Goal: Task Accomplishment & Management: Use online tool/utility

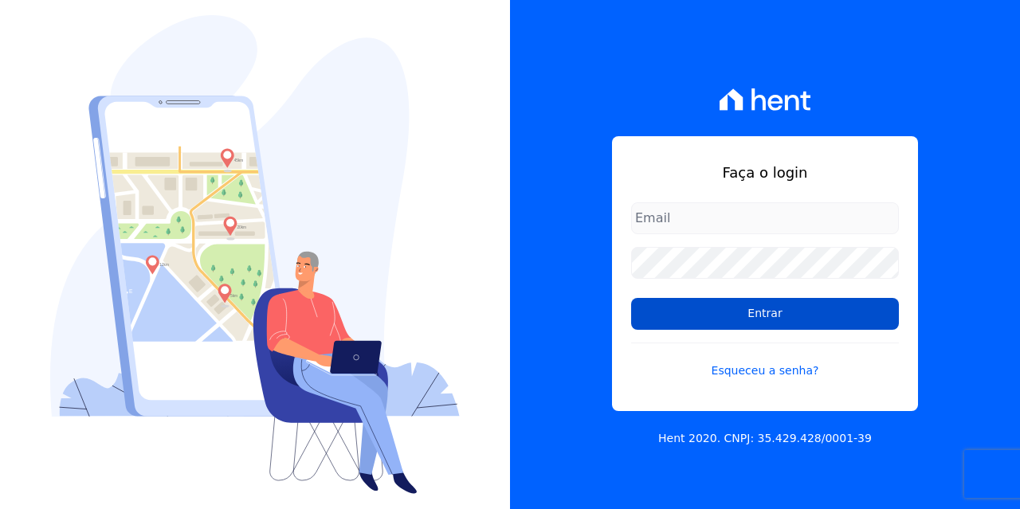
type input "[EMAIL_ADDRESS][DOMAIN_NAME]"
click at [698, 317] on input "Entrar" at bounding box center [765, 314] width 268 height 32
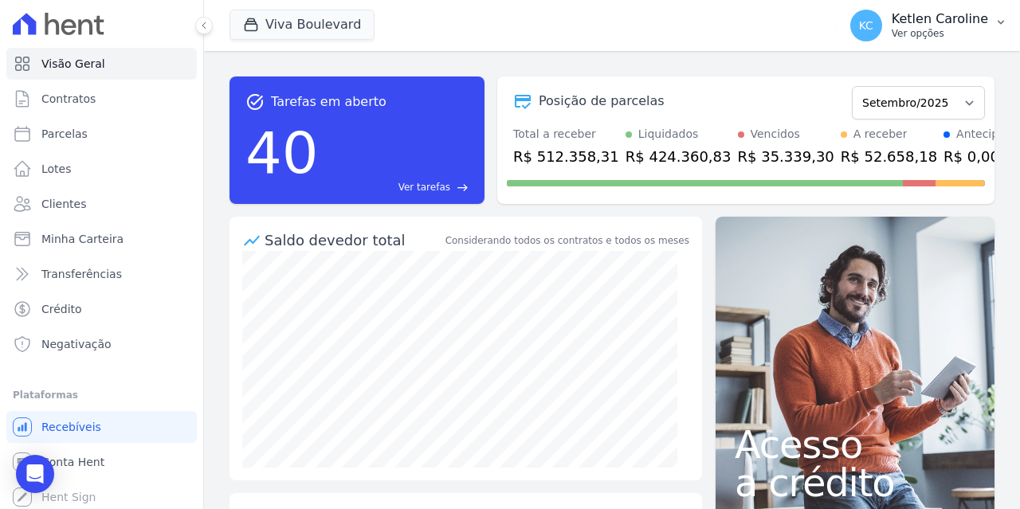
click at [975, 29] on p "Ver opções" at bounding box center [940, 33] width 96 height 13
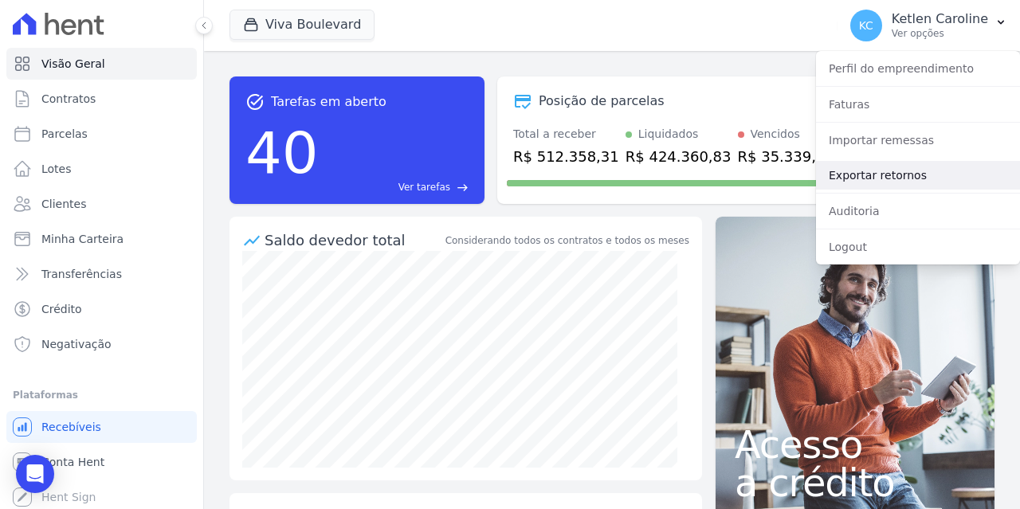
click at [889, 179] on link "Exportar retornos" at bounding box center [918, 175] width 204 height 29
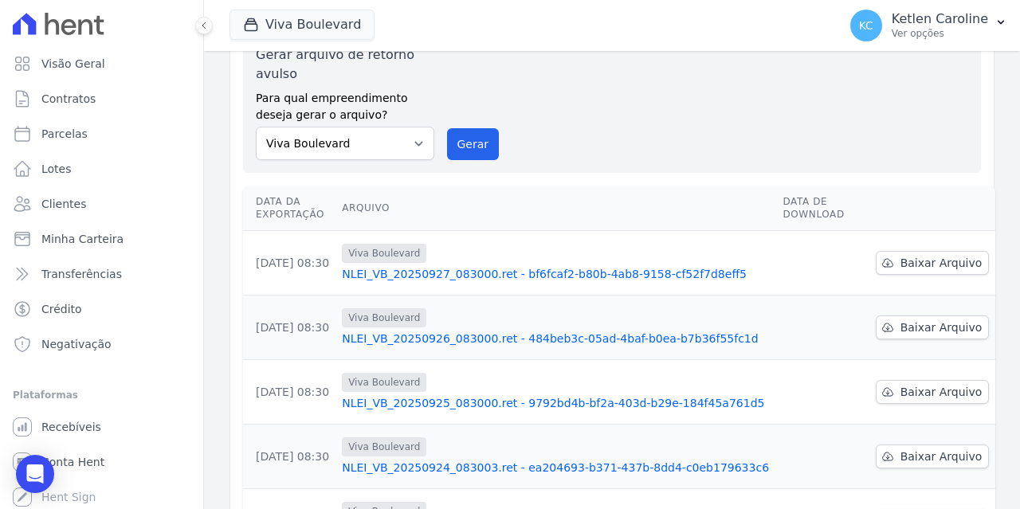
scroll to position [159, 0]
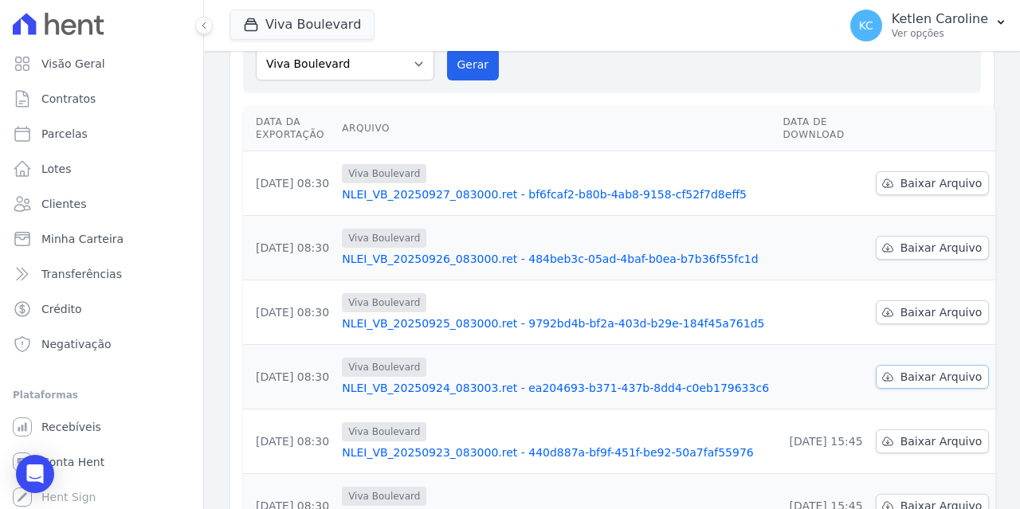
click at [935, 375] on span "Baixar Arquivo" at bounding box center [942, 377] width 82 height 16
click at [672, 69] on div "Gerar arquivo de retorno avulso Para qual empreendimento deseja gerar o arquivo…" at bounding box center [612, 23] width 712 height 115
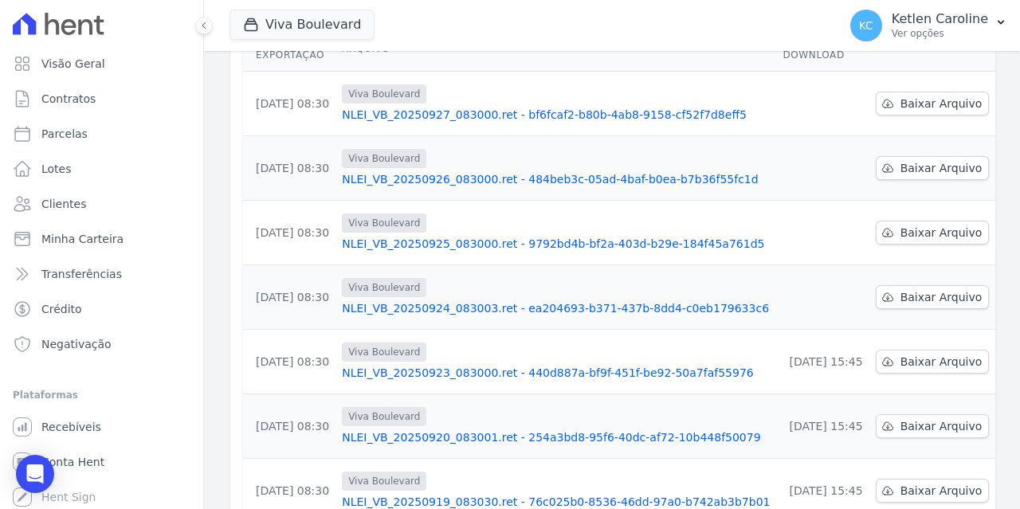
scroll to position [0, 0]
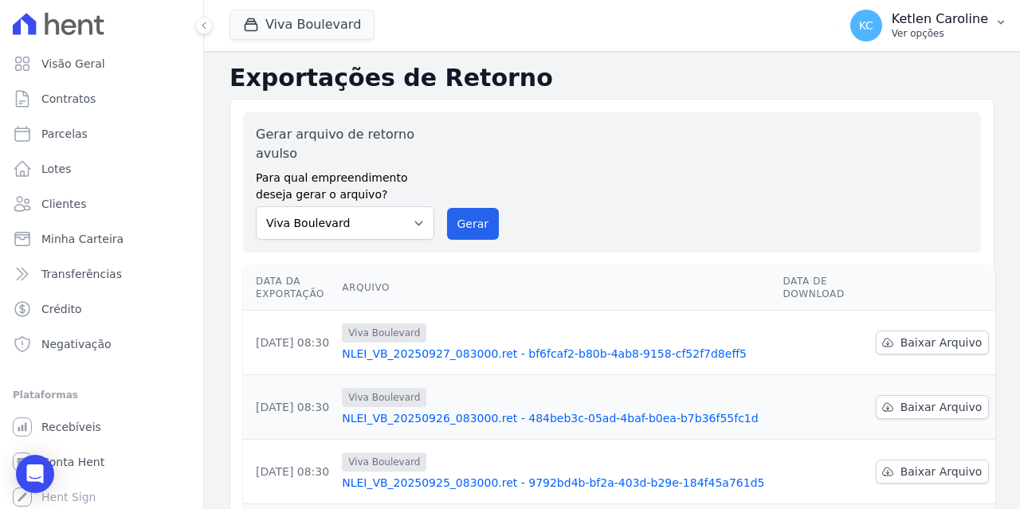
click at [944, 34] on p "Ver opções" at bounding box center [940, 33] width 96 height 13
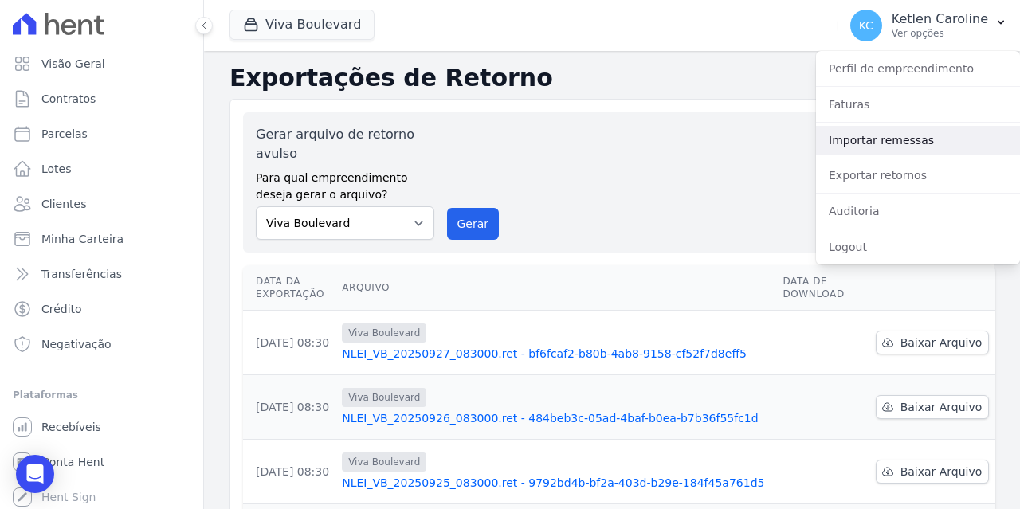
click at [904, 146] on link "Importar remessas" at bounding box center [918, 140] width 204 height 29
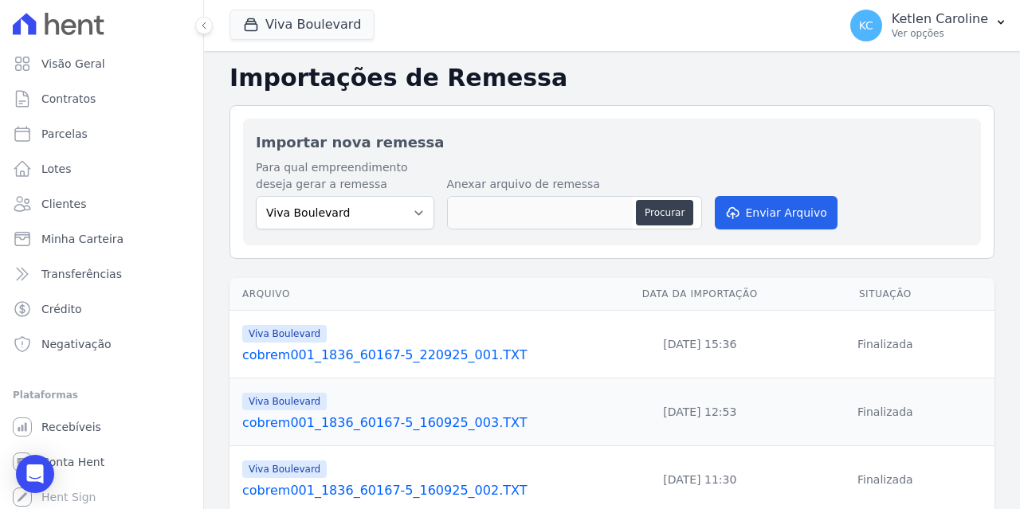
scroll to position [80, 0]
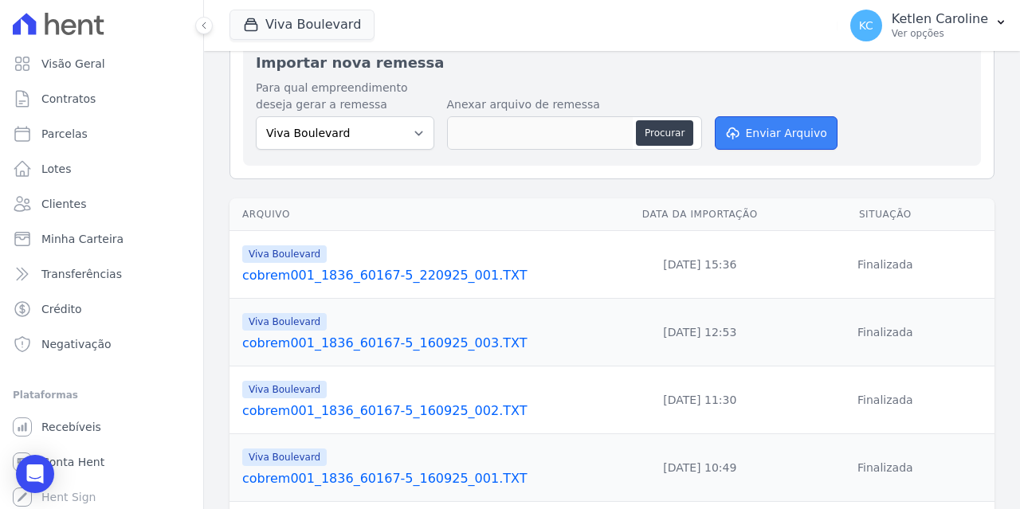
click at [736, 133] on icon "submit" at bounding box center [732, 134] width 11 height 13
click at [673, 133] on button "Procurar" at bounding box center [664, 133] width 57 height 26
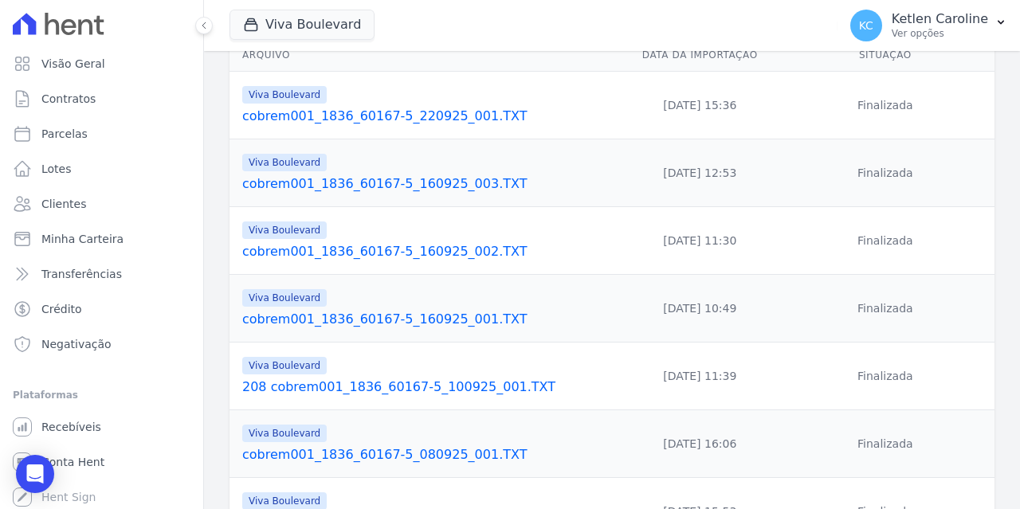
scroll to position [0, 0]
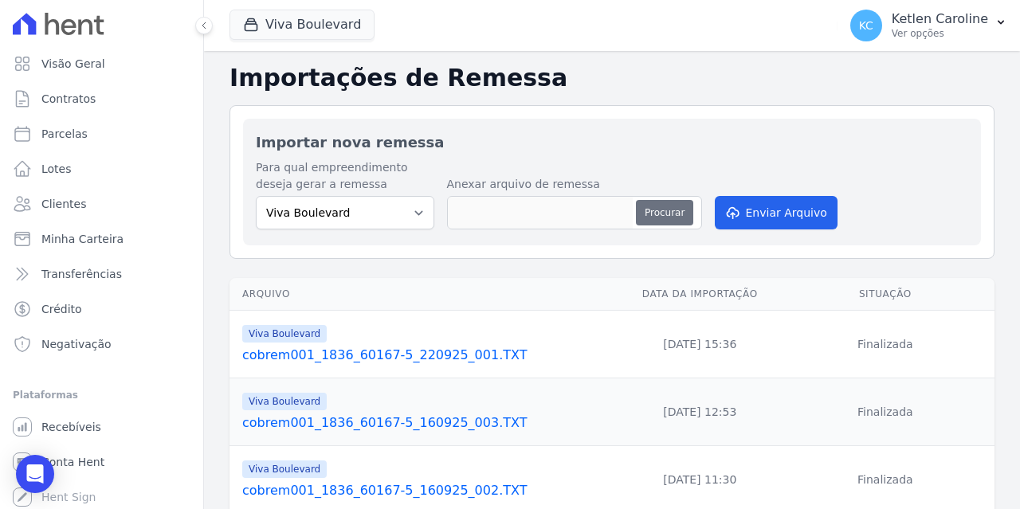
click at [661, 206] on button "Procurar" at bounding box center [664, 213] width 57 height 26
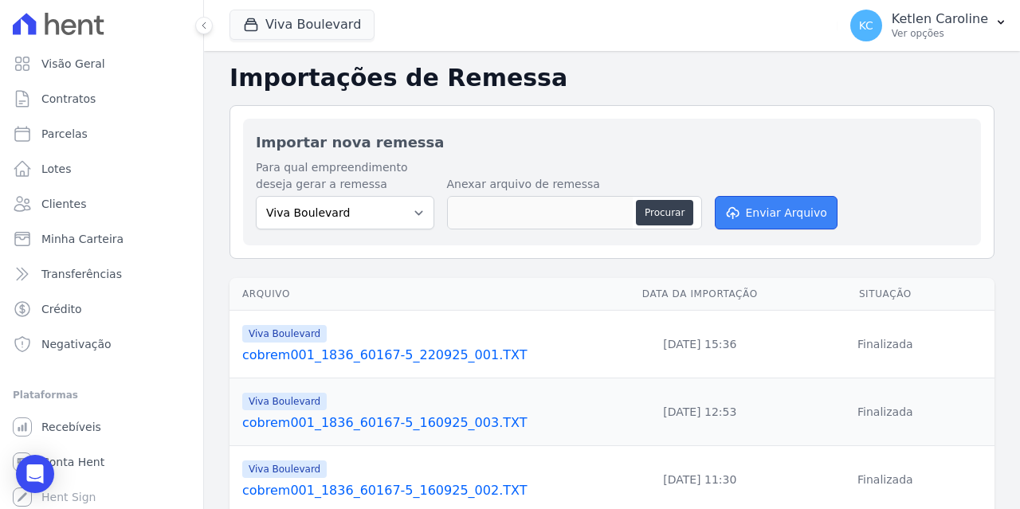
click at [783, 210] on button "Enviar Arquivo" at bounding box center [776, 212] width 123 height 33
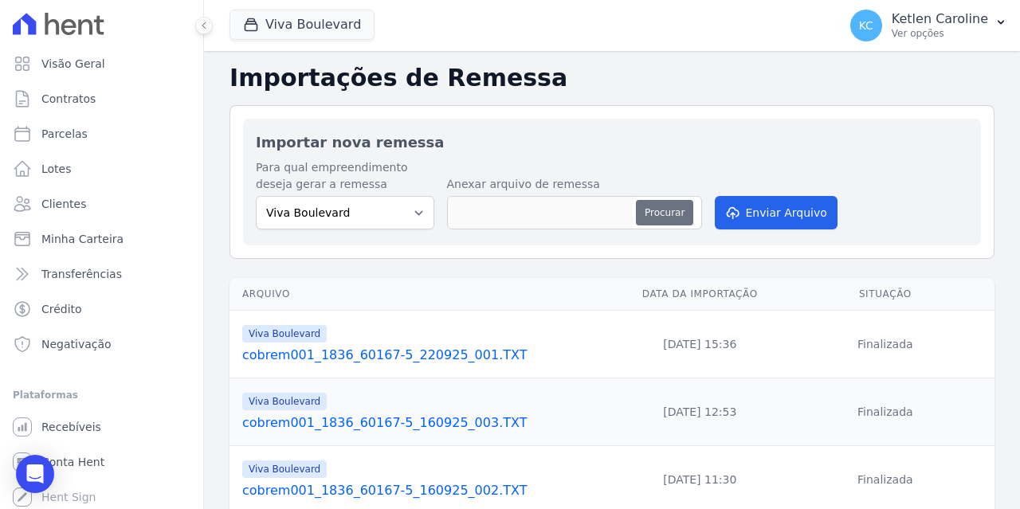
click at [659, 213] on button "Procurar" at bounding box center [664, 213] width 57 height 26
click at [935, 21] on p "Ketlen Caroline" at bounding box center [940, 19] width 96 height 16
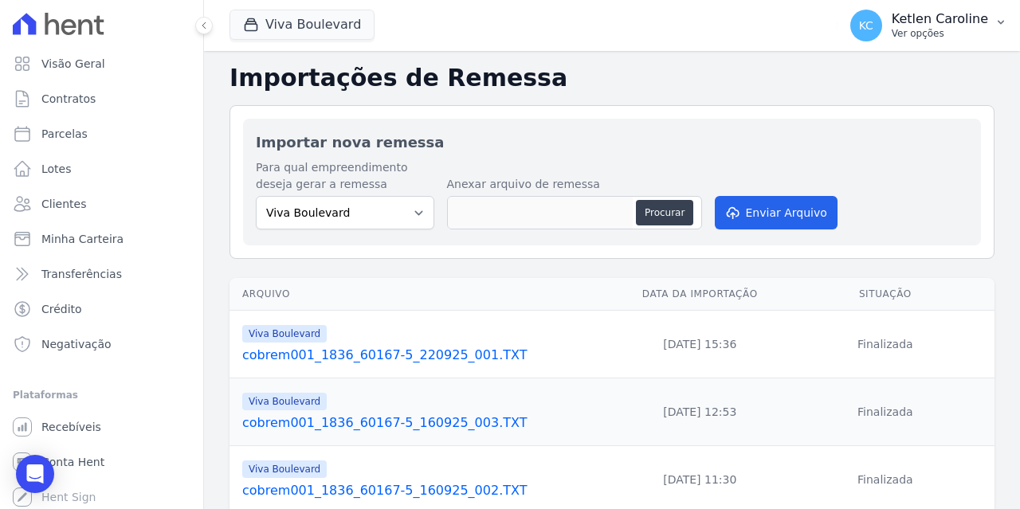
click at [975, 20] on p "Ketlen Caroline" at bounding box center [940, 19] width 96 height 16
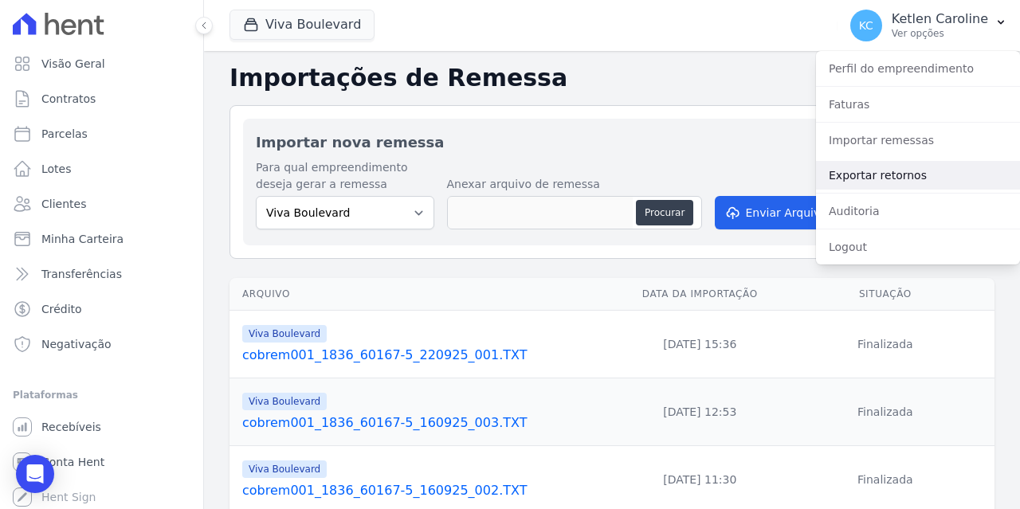
click at [909, 174] on link "Exportar retornos" at bounding box center [918, 175] width 204 height 29
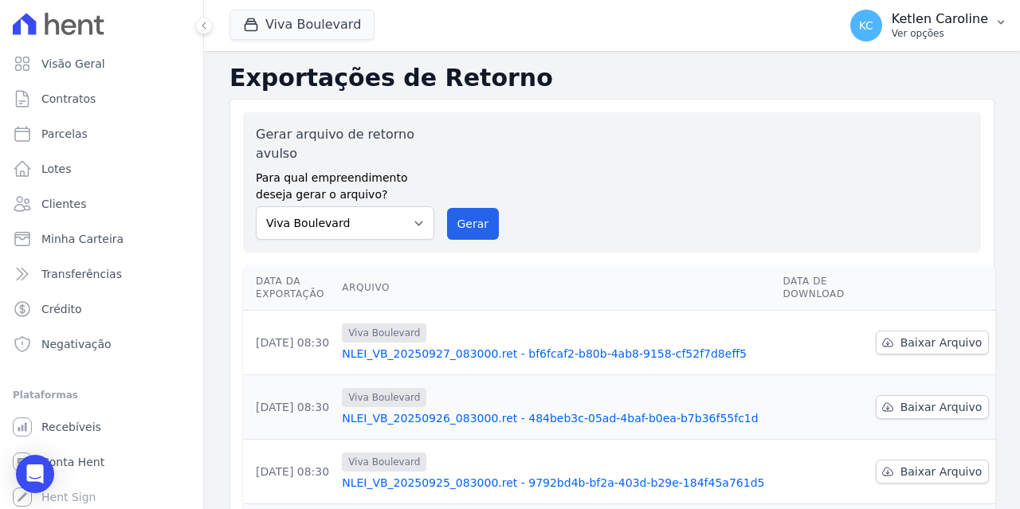
click at [939, 39] on p "Ver opções" at bounding box center [940, 33] width 96 height 13
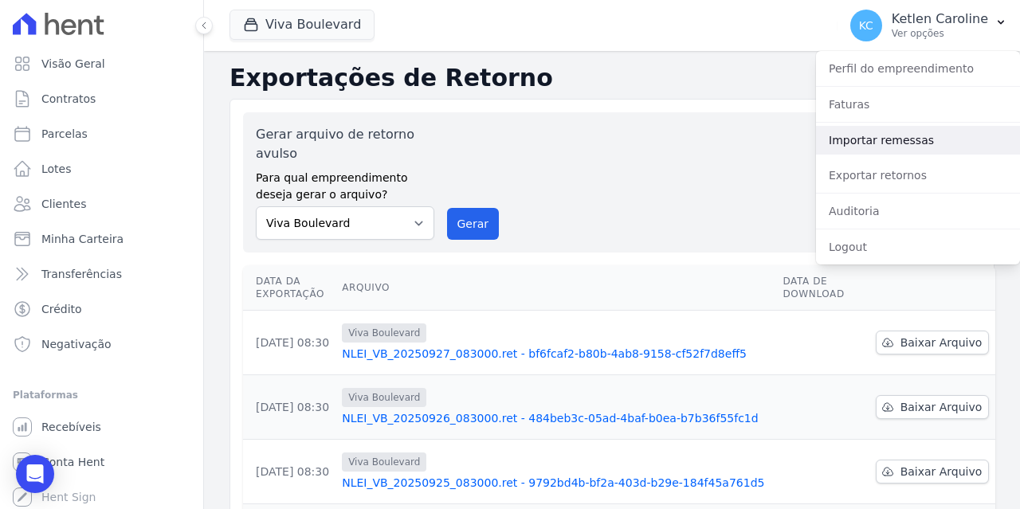
click at [882, 149] on link "Importar remessas" at bounding box center [918, 140] width 204 height 29
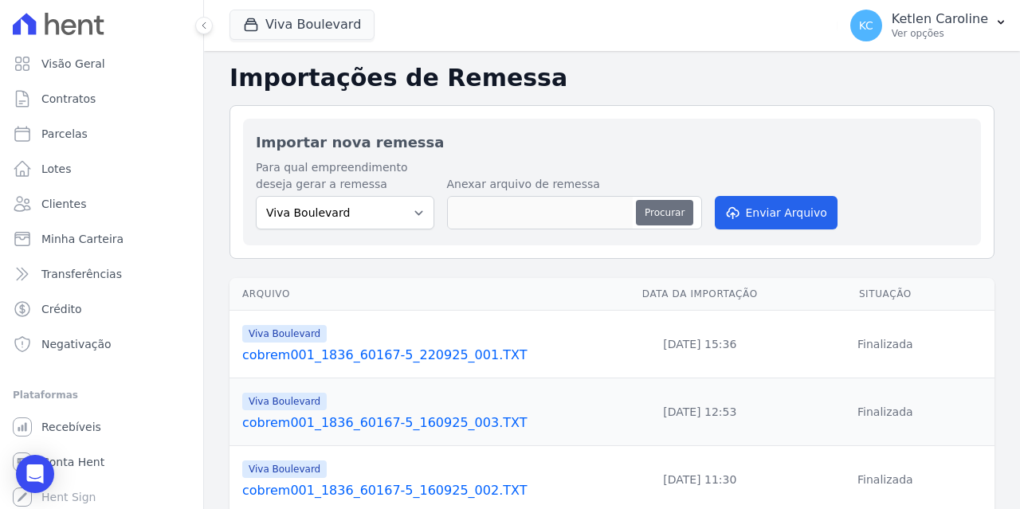
click at [656, 219] on button "Procurar" at bounding box center [664, 213] width 57 height 26
type input "cobrem001_1836_60167-5_190925_002.TXT"
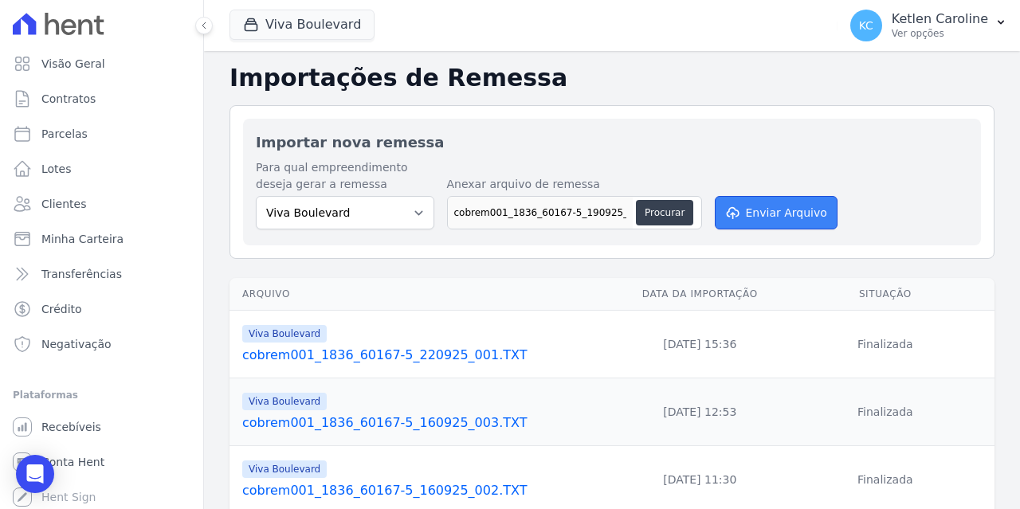
click at [772, 205] on button "Enviar Arquivo" at bounding box center [776, 212] width 123 height 33
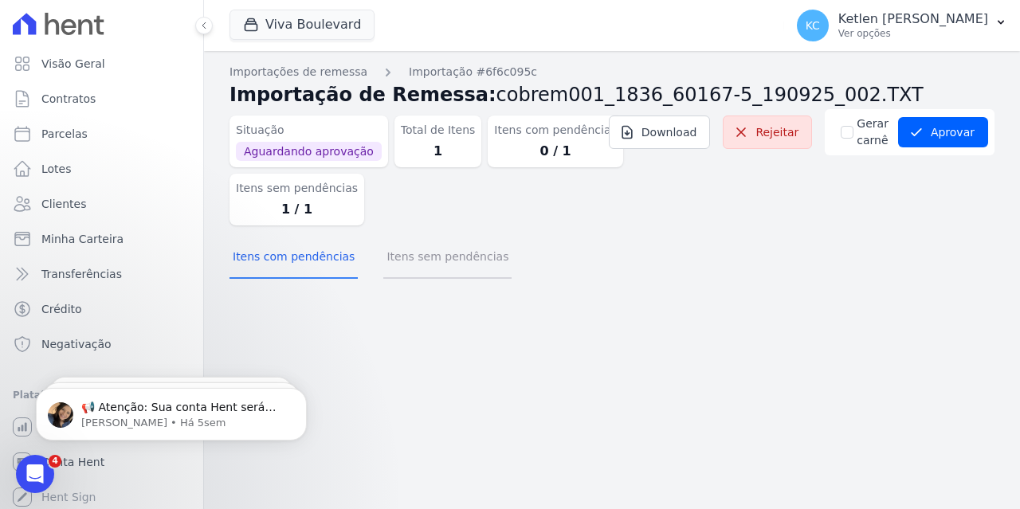
click at [424, 257] on button "Itens sem pendências" at bounding box center [447, 257] width 128 height 41
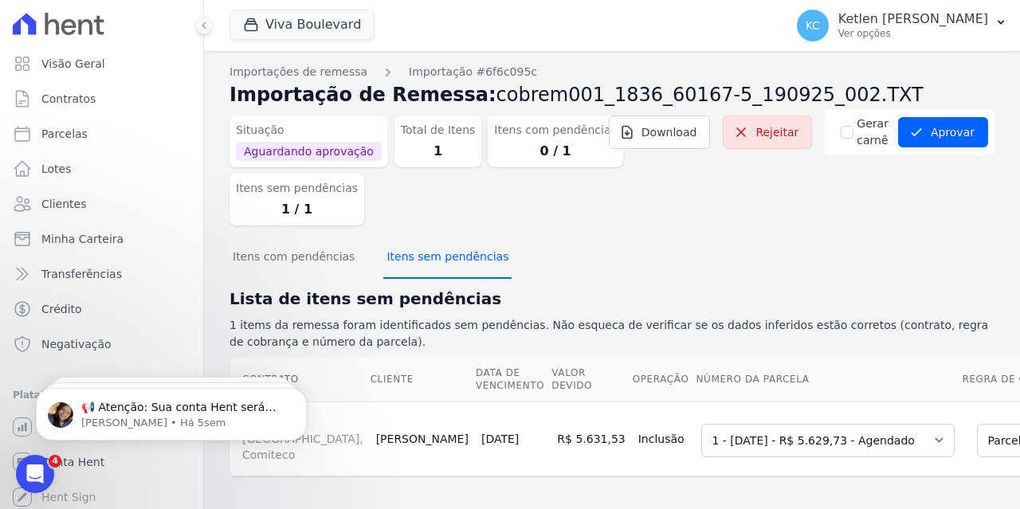
scroll to position [34, 0]
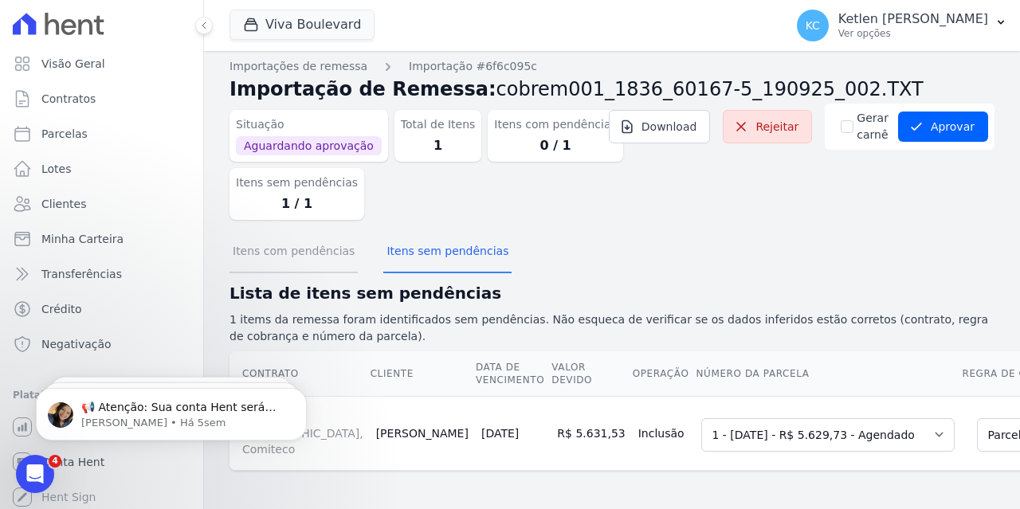
click at [284, 232] on button "Itens com pendências" at bounding box center [294, 252] width 128 height 41
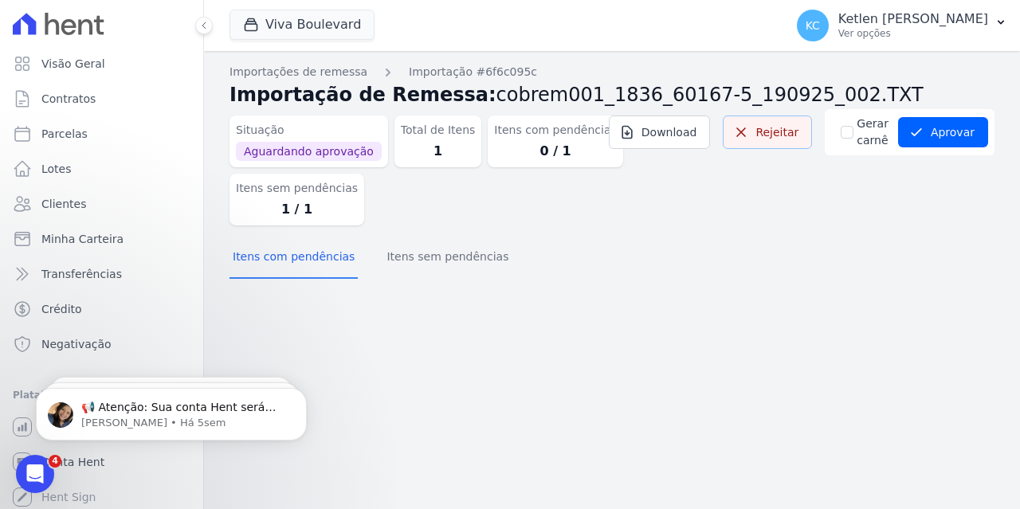
click at [789, 143] on link "Rejeitar" at bounding box center [767, 132] width 89 height 33
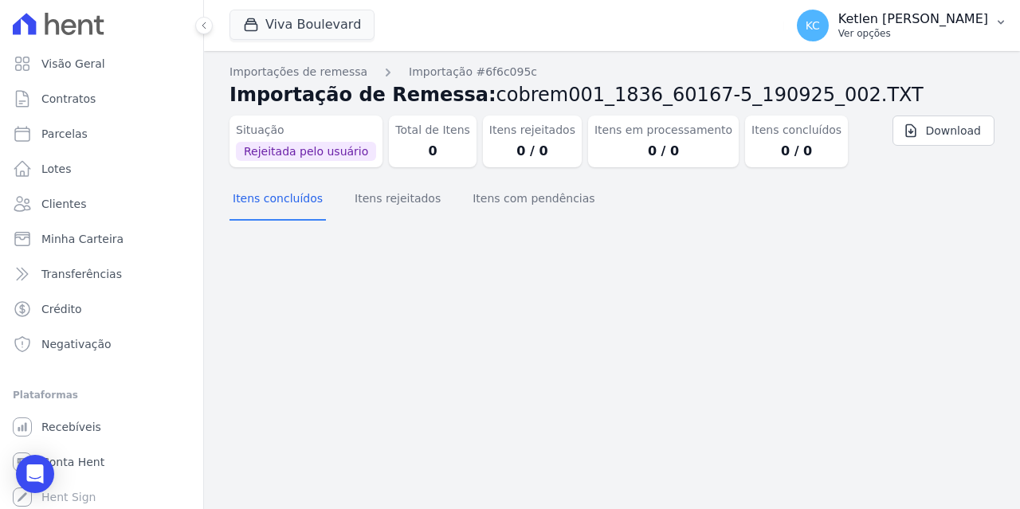
click at [943, 39] on p "Ver opções" at bounding box center [913, 33] width 150 height 13
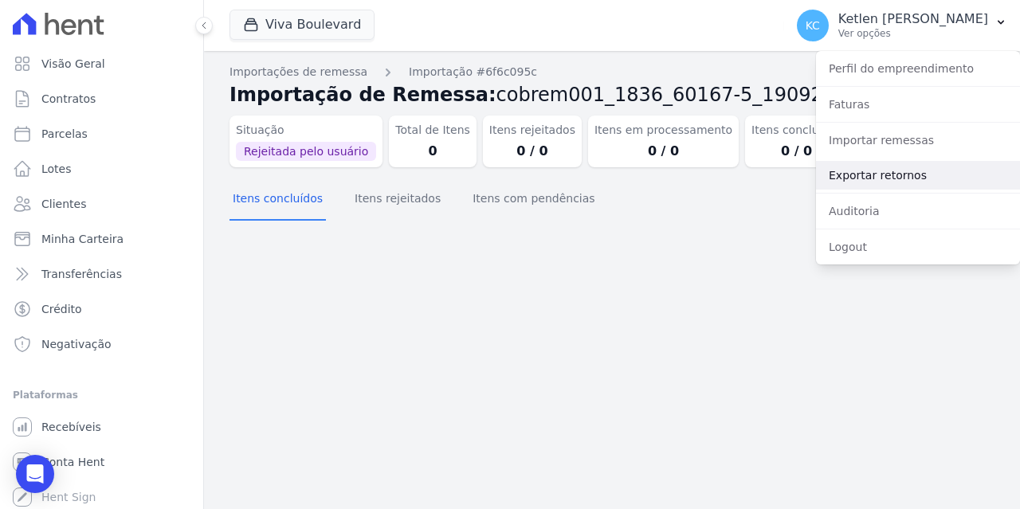
click at [886, 169] on link "Exportar retornos" at bounding box center [918, 175] width 204 height 29
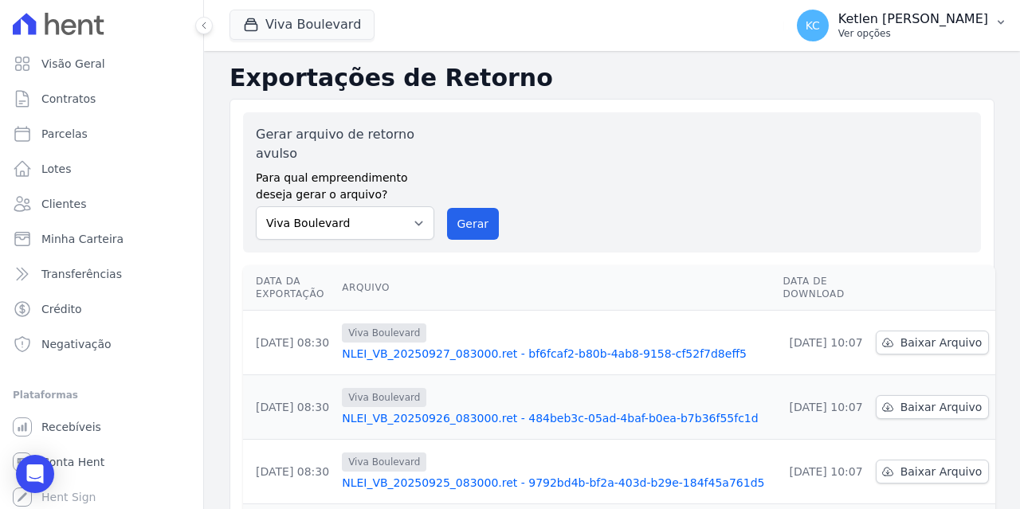
click at [964, 35] on p "Ver opções" at bounding box center [913, 33] width 150 height 13
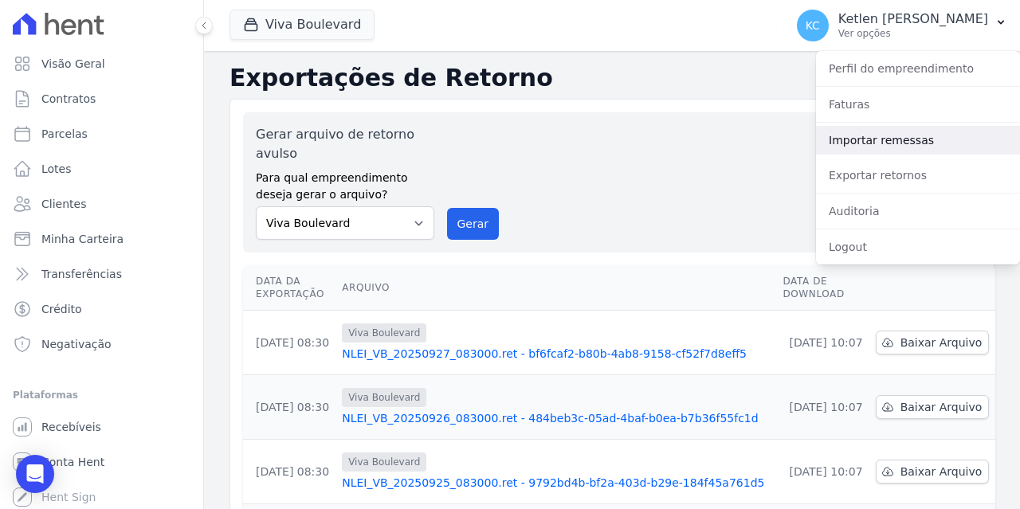
click at [914, 142] on link "Importar remessas" at bounding box center [918, 140] width 204 height 29
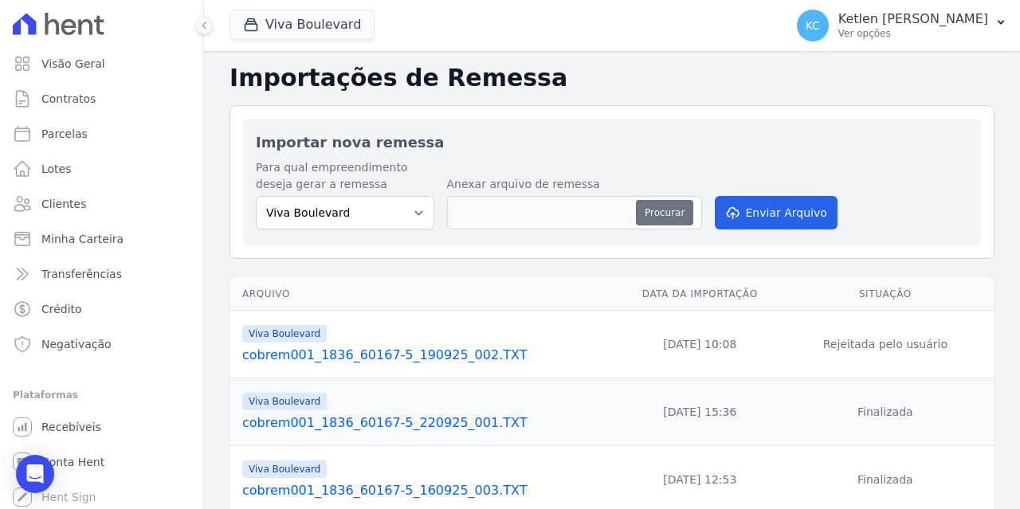
click at [657, 216] on button "Procurar" at bounding box center [664, 213] width 57 height 26
click at [960, 16] on p "Ketlen Caroline" at bounding box center [913, 19] width 150 height 16
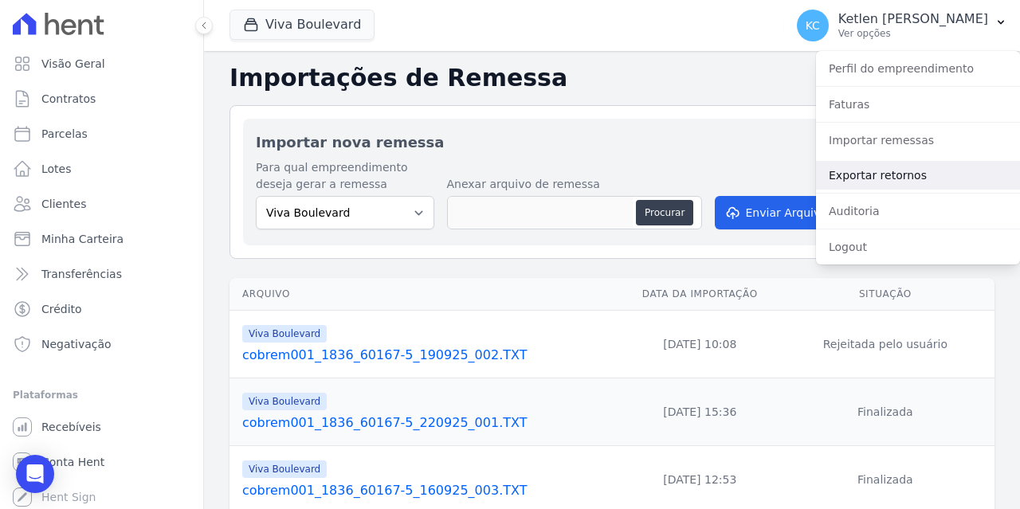
click at [911, 169] on link "Exportar retornos" at bounding box center [918, 175] width 204 height 29
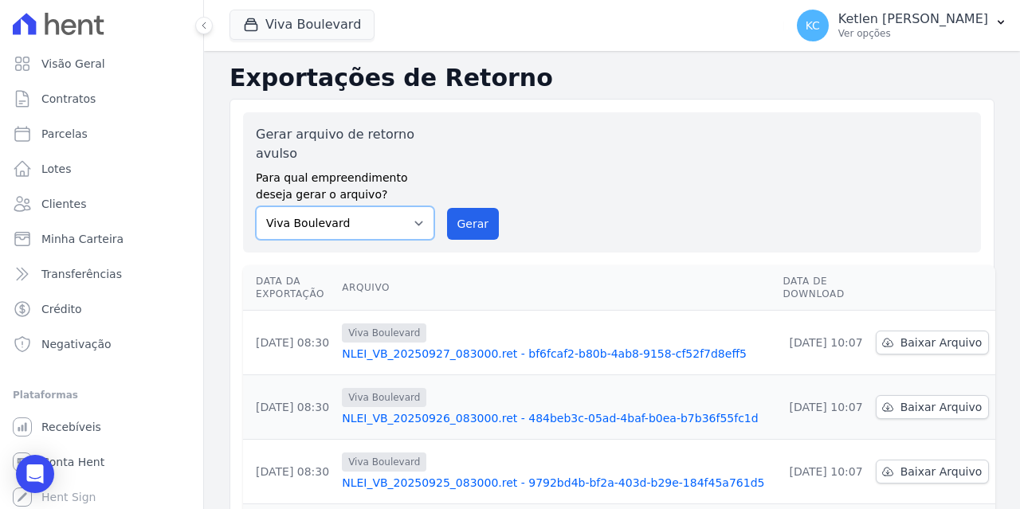
click at [390, 217] on select "Viva Boulevard" at bounding box center [345, 222] width 179 height 33
click at [934, 37] on p "Ver opções" at bounding box center [913, 33] width 150 height 13
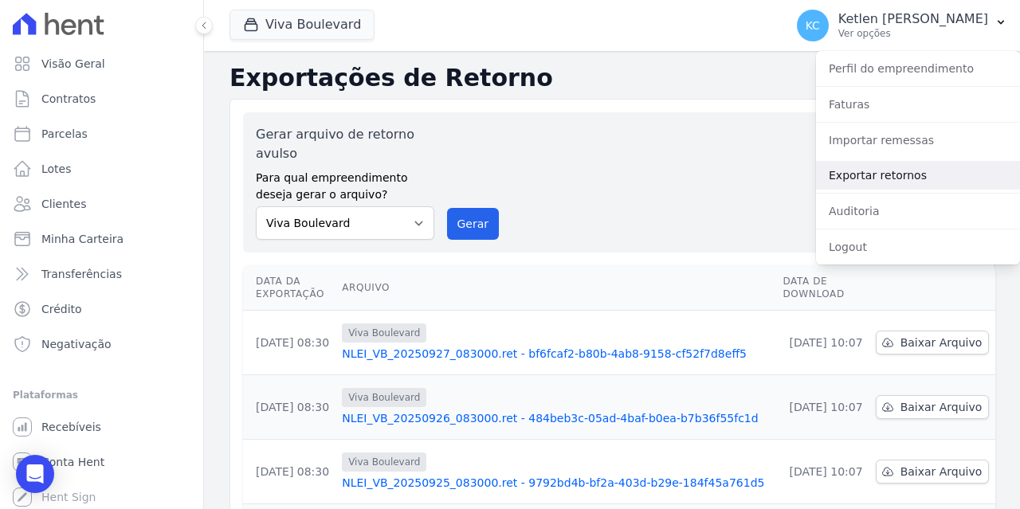
click at [924, 169] on link "Exportar retornos" at bounding box center [918, 175] width 204 height 29
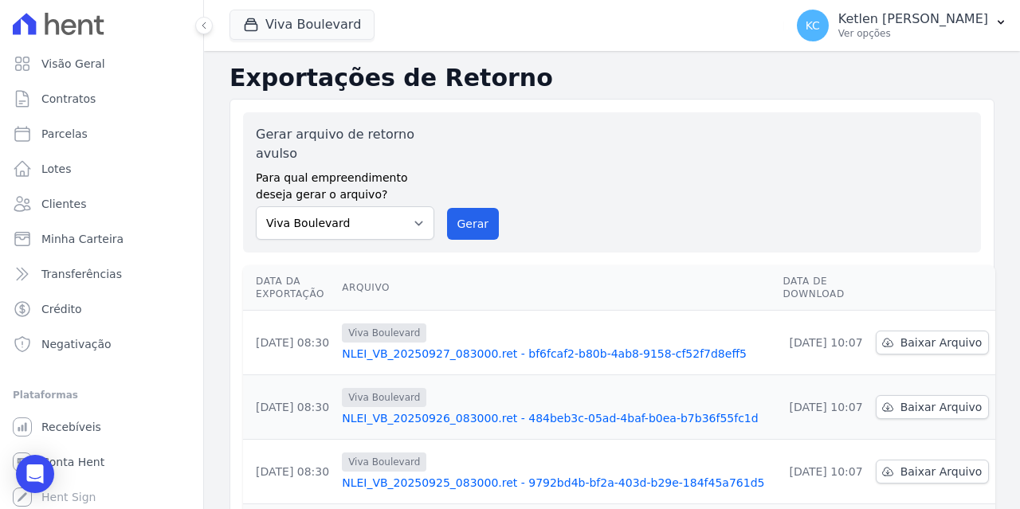
scroll to position [80, 0]
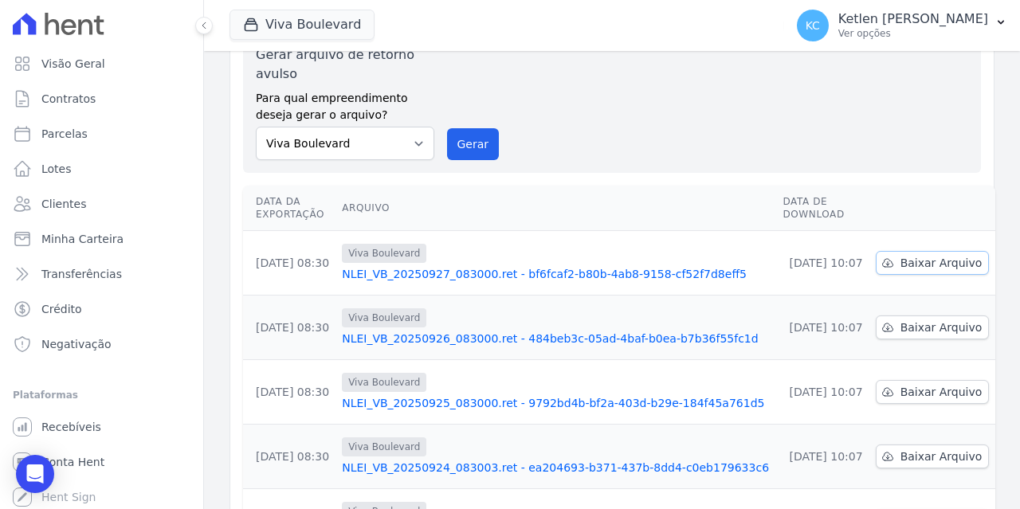
click at [917, 255] on span "Baixar Arquivo" at bounding box center [942, 263] width 82 height 16
